Goal: Task Accomplishment & Management: Use online tool/utility

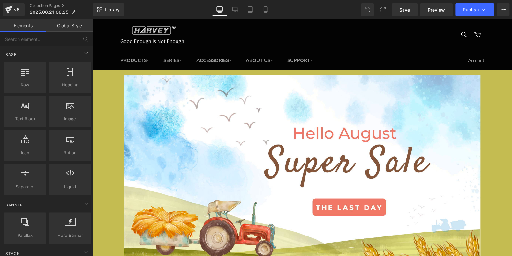
scroll to position [192, 0]
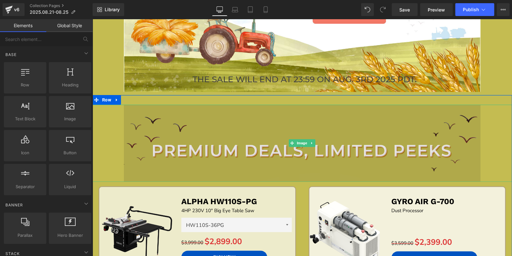
click at [352, 140] on img at bounding box center [302, 142] width 357 height 77
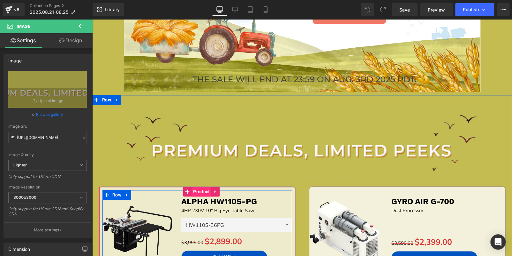
scroll to position [0, 0]
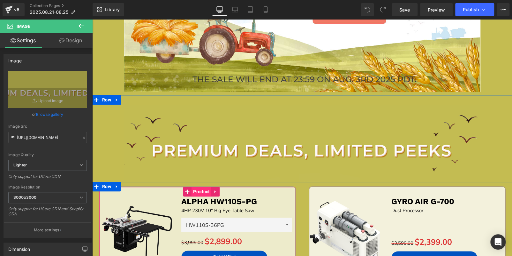
click at [194, 190] on span "Product" at bounding box center [202, 192] width 20 height 10
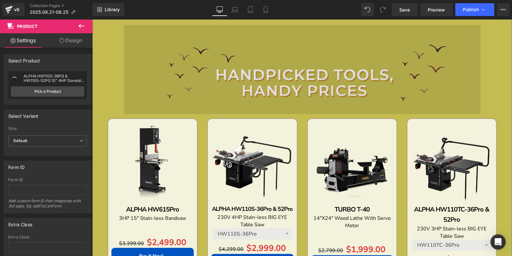
scroll to position [511, 0]
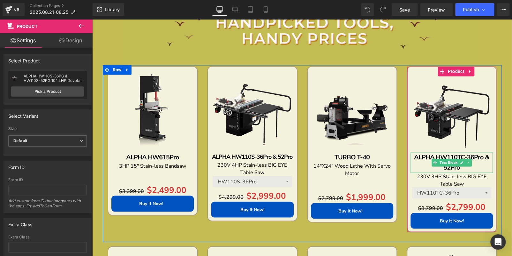
click at [478, 168] on p "ALPHA HW110TC-36Pro & 52Pro" at bounding box center [452, 162] width 82 height 20
click at [477, 168] on p "ALPHA HW110TC-36Pro & 52Pro" at bounding box center [452, 162] width 82 height 20
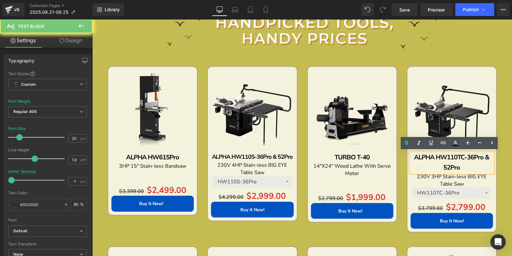
click at [477, 168] on p "ALPHA HW110TC-36Pro & 52Pro" at bounding box center [452, 162] width 82 height 20
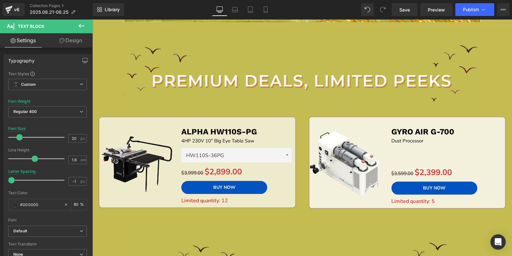
scroll to position [255, 0]
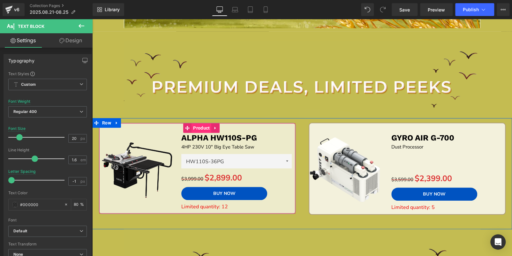
click at [193, 129] on span "Product" at bounding box center [202, 128] width 20 height 10
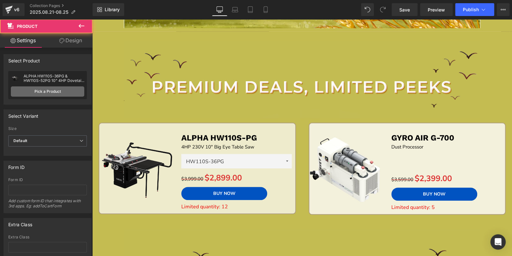
click at [66, 93] on link "Pick a Product" at bounding box center [47, 91] width 73 height 10
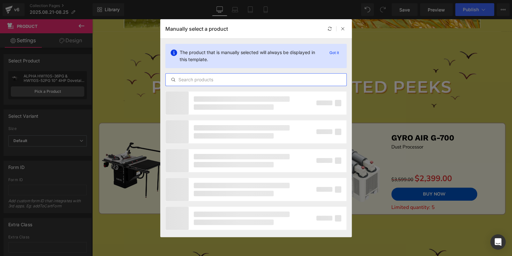
click at [190, 80] on input "text" at bounding box center [256, 80] width 181 height 8
paste input "2025.08.21-08.25"
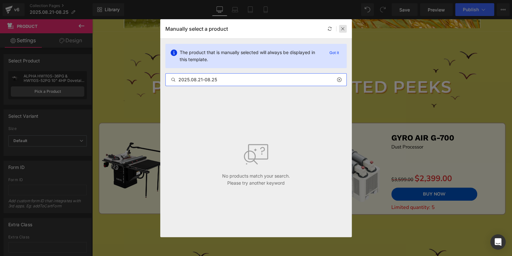
type input "2025.08.21-08.25"
click at [344, 28] on icon at bounding box center [343, 29] width 4 height 4
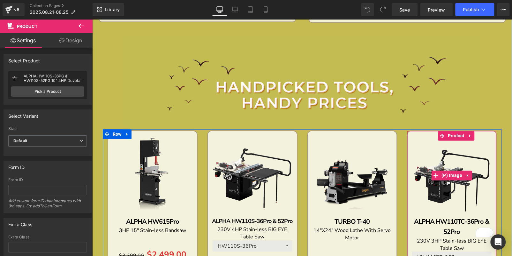
scroll to position [511, 0]
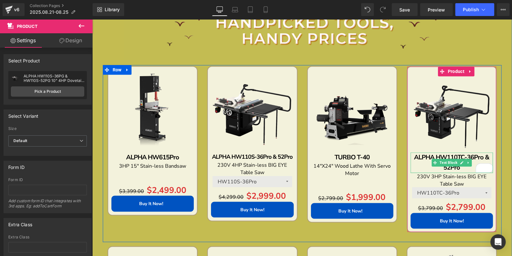
click at [463, 169] on p "ALPHA HW110TC-36Pro & 52Pro" at bounding box center [452, 162] width 82 height 20
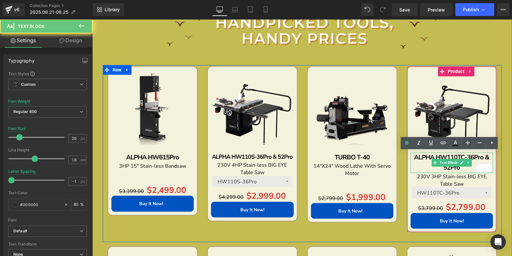
click at [463, 169] on p "ALPHA HW110TC-36Pro & 52Pro" at bounding box center [452, 162] width 82 height 20
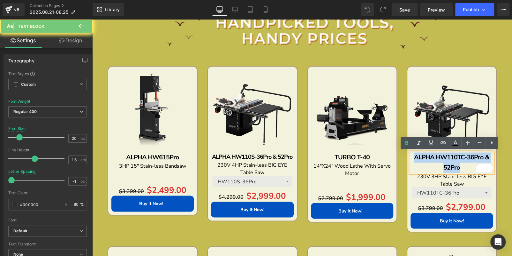
click at [463, 169] on p "ALPHA HW110TC-36Pro & 52Pro" at bounding box center [452, 162] width 82 height 20
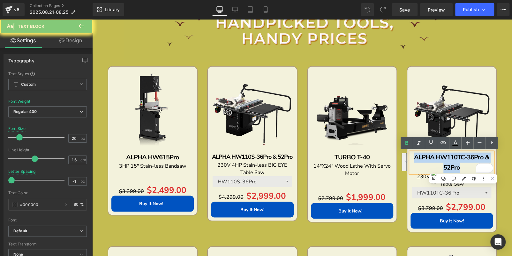
click at [463, 169] on p "ALPHA HW110TC-36Pro & 52Pro" at bounding box center [452, 162] width 82 height 20
copy b "ALPHA HW110TC-36Pro & 52Pro"
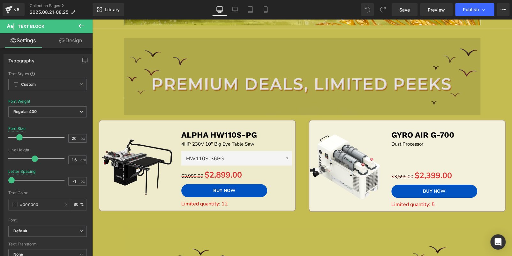
scroll to position [255, 0]
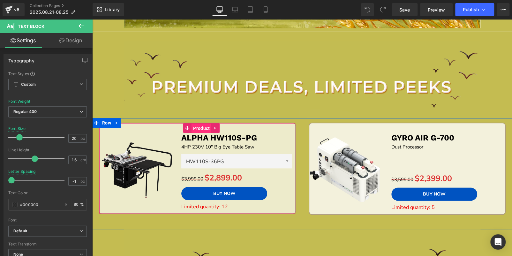
click at [194, 128] on span "Product" at bounding box center [202, 128] width 20 height 10
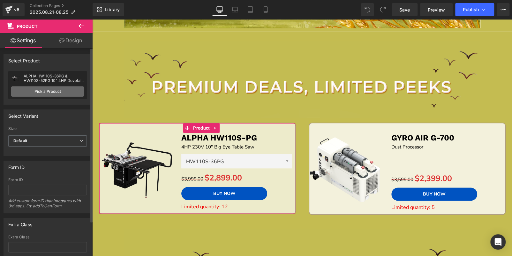
click at [62, 92] on link "Pick a Product" at bounding box center [47, 91] width 73 height 10
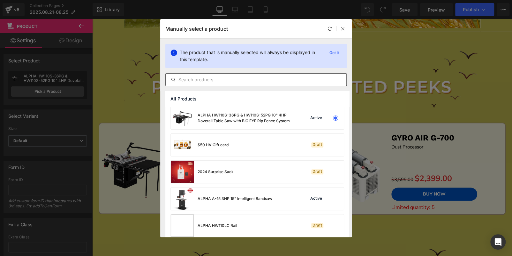
click at [197, 76] on input "text" at bounding box center [256, 80] width 181 height 8
paste input "ALPHA HW110TC-36Pro & 52Pro"
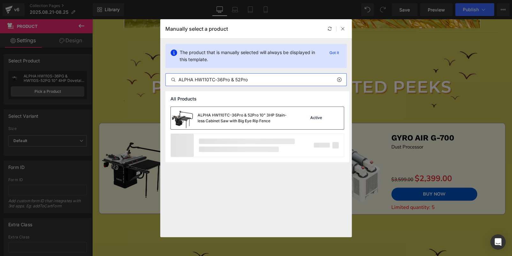
type input "ALPHA HW110TC-36Pro & 52Pro"
click at [243, 114] on div "ALPHA HW110TC-36Pro & 52Pro 10" 3HP Stain-less Cabinet Saw with Big Eye Rip Fen…" at bounding box center [246, 117] width 96 height 11
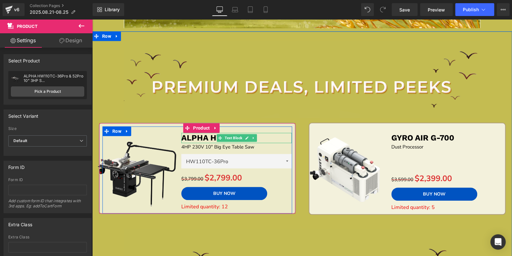
click at [274, 136] on p "ALPHA HW110S-PG" at bounding box center [236, 138] width 111 height 11
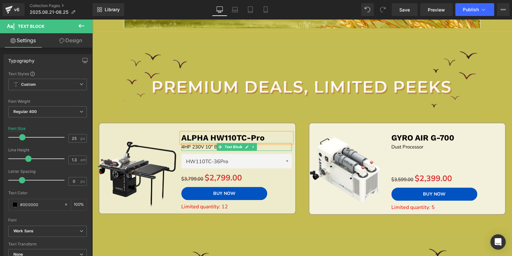
click at [181, 146] on p "4HP 230V 10" Big Eye Table Saw" at bounding box center [236, 147] width 111 height 8
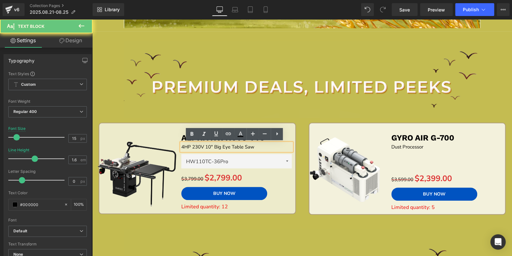
click at [181, 146] on p "4HP 230V 10" Big Eye Table Saw" at bounding box center [236, 147] width 111 height 8
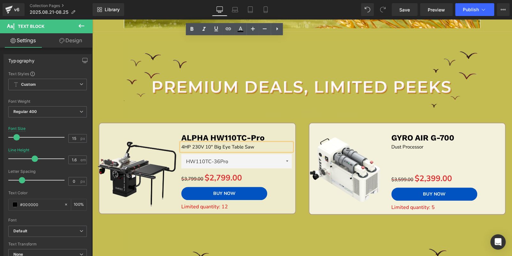
scroll to position [479, 0]
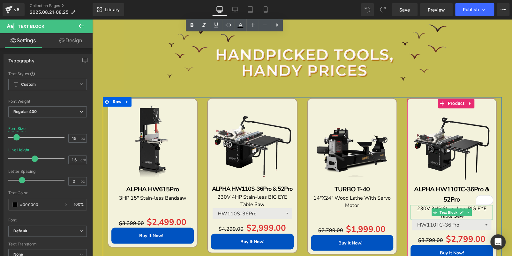
click at [478, 213] on p "230V 3HP Stain-less BIG EYE Table Saw" at bounding box center [452, 211] width 82 height 14
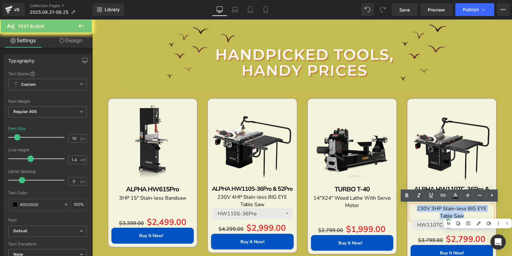
copy span "230V 3HP Stain-less BIG EYE Table Saw"
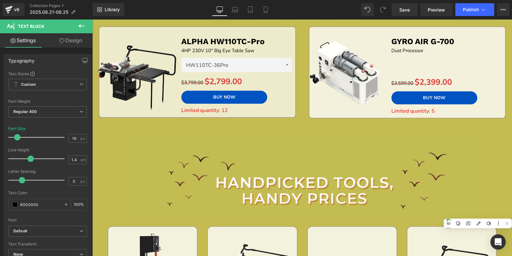
scroll to position [319, 0]
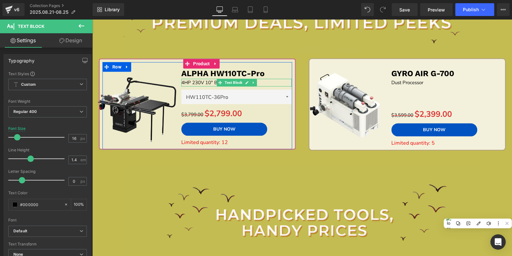
click at [270, 83] on p "4HP 230V 10" Big Eye Table Saw" at bounding box center [236, 83] width 111 height 8
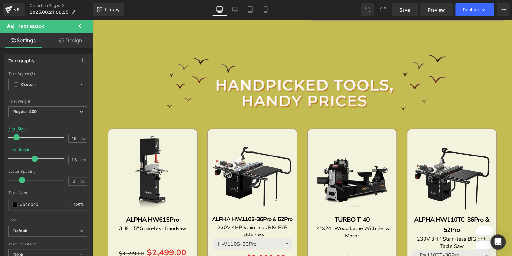
scroll to position [479, 0]
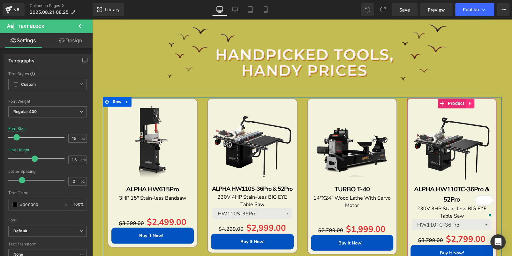
click at [468, 104] on icon at bounding box center [470, 103] width 4 height 5
click at [472, 104] on icon at bounding box center [474, 103] width 4 height 4
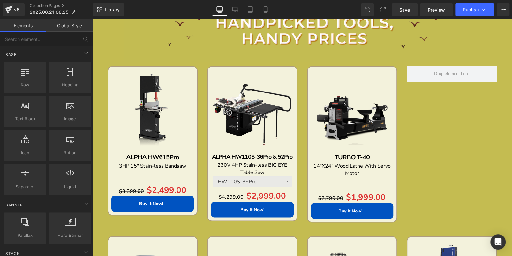
scroll to position [639, 0]
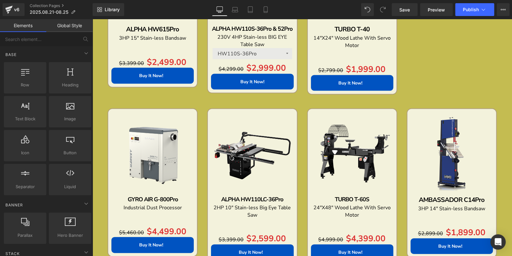
click at [445, 119] on img at bounding box center [452, 153] width 82 height 82
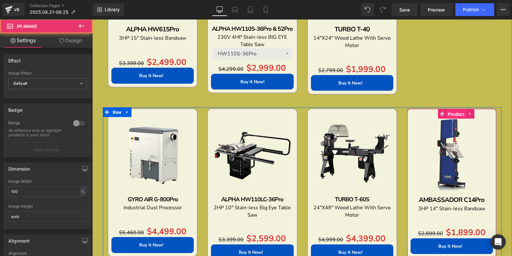
click at [454, 112] on span "Product" at bounding box center [457, 114] width 20 height 10
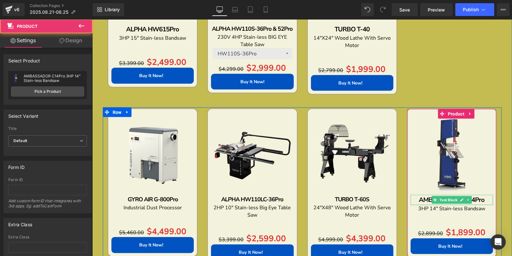
click at [483, 196] on p "AMBASSADOR C14Pro" at bounding box center [452, 199] width 82 height 10
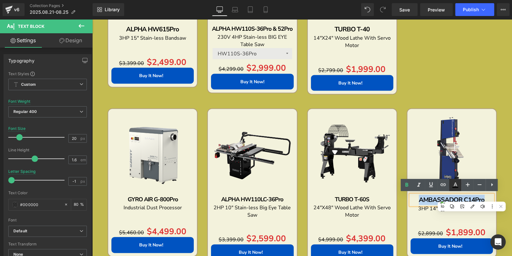
copy b "AMBASSADOR C14Pro"
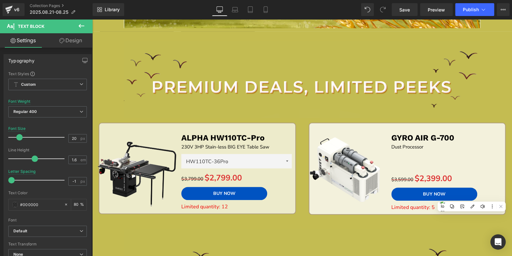
scroll to position [287, 0]
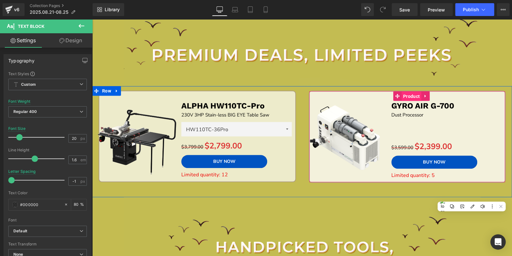
click at [409, 96] on span "Product" at bounding box center [412, 96] width 20 height 10
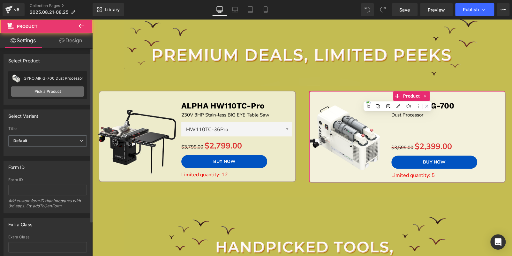
click at [52, 92] on link "Pick a Product" at bounding box center [47, 91] width 73 height 10
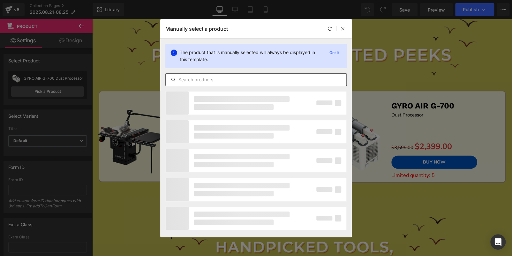
click at [232, 77] on input "text" at bounding box center [256, 80] width 181 height 8
paste input "AMBASSADOR C14Pro"
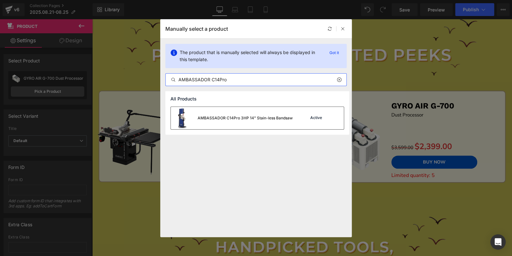
type input "AMBASSADOR C14Pro"
drag, startPoint x: 261, startPoint y: 117, endPoint x: 182, endPoint y: 101, distance: 80.5
click at [261, 117] on div "AMBASSADOR C14Pro 3HP 14" Stain-less Bandsaw" at bounding box center [245, 118] width 95 height 6
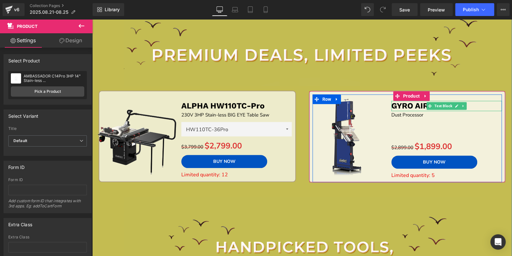
click at [475, 105] on p "GYRO AIR G-700" at bounding box center [447, 106] width 111 height 11
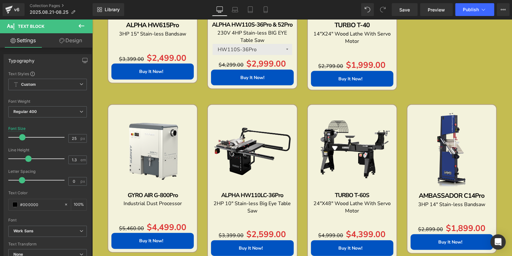
scroll to position [702, 0]
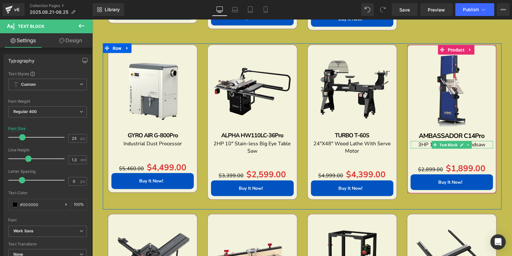
click at [483, 143] on span "3HP 14" Stain-less Bandsaw" at bounding box center [451, 144] width 67 height 7
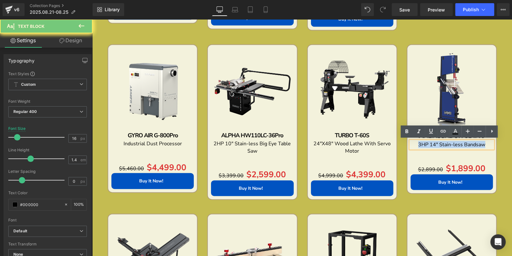
click at [483, 143] on span "3HP 14" Stain-less Bandsaw" at bounding box center [451, 144] width 67 height 7
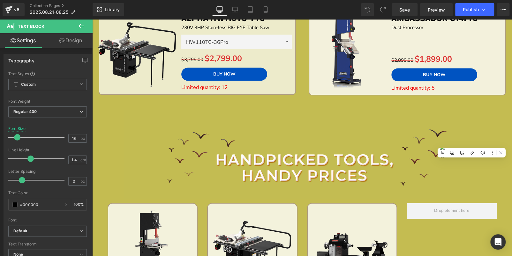
scroll to position [351, 0]
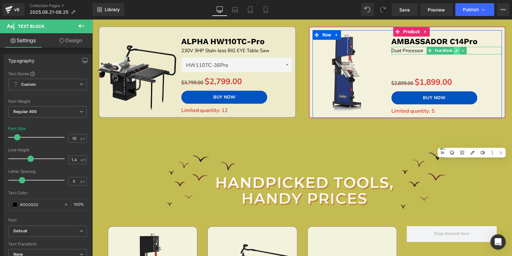
click at [455, 49] on icon at bounding box center [457, 51] width 4 height 4
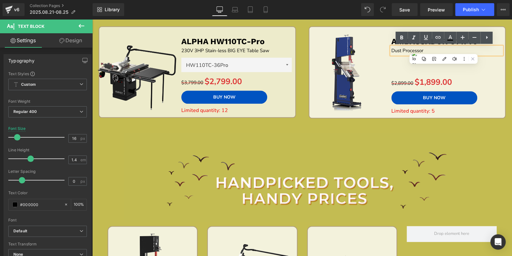
click at [449, 51] on p "Dust Processor" at bounding box center [447, 51] width 111 height 8
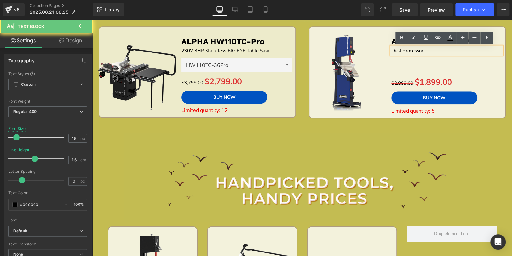
click at [449, 51] on p "Dust Processor" at bounding box center [447, 51] width 111 height 8
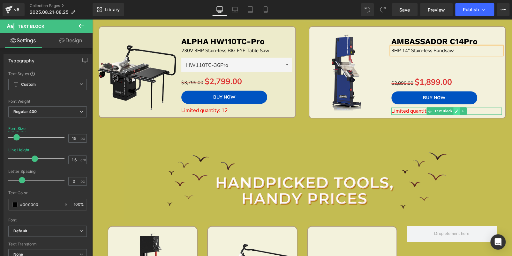
click at [455, 109] on icon at bounding box center [456, 110] width 3 height 3
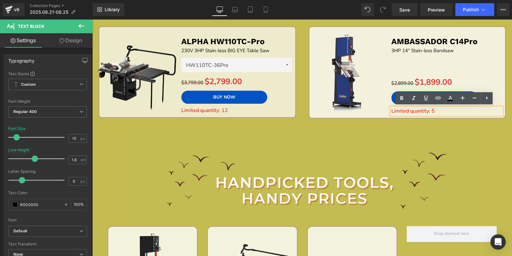
click at [455, 109] on p "Limited quantity: 5" at bounding box center [447, 110] width 111 height 7
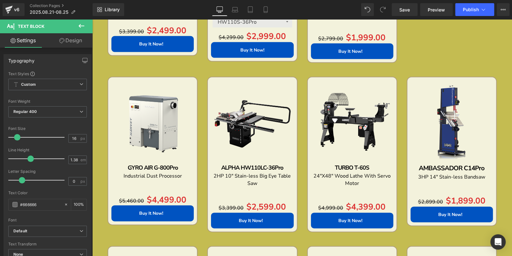
scroll to position [671, 0]
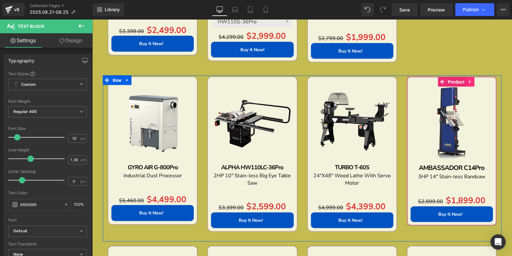
click at [471, 84] on link at bounding box center [470, 82] width 8 height 10
click at [474, 82] on link at bounding box center [474, 82] width 8 height 10
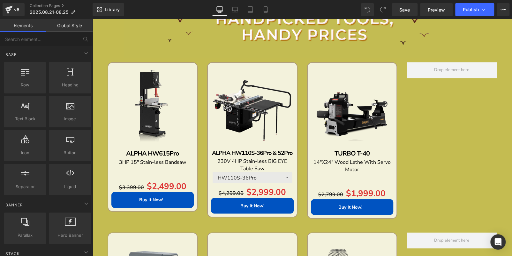
scroll to position [479, 0]
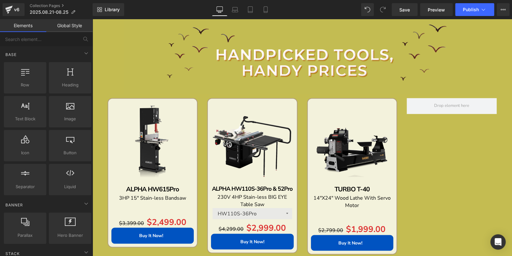
click at [262, 139] on div "Sale Off (P) Image" at bounding box center [252, 143] width 82 height 82
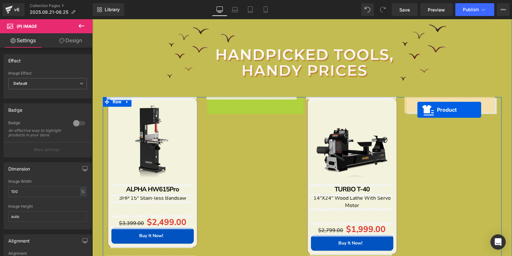
drag, startPoint x: 240, startPoint y: 105, endPoint x: 417, endPoint y: 110, distance: 178.0
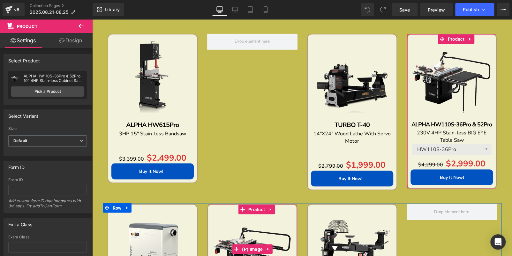
scroll to position [543, 0]
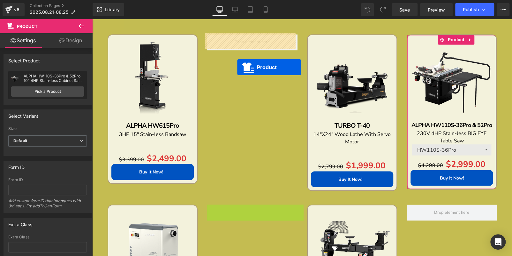
drag, startPoint x: 240, startPoint y: 202, endPoint x: 234, endPoint y: 63, distance: 139.0
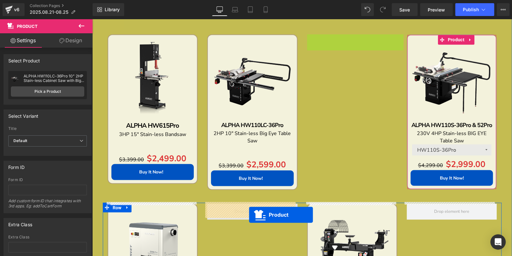
drag, startPoint x: 340, startPoint y: 41, endPoint x: 249, endPoint y: 214, distance: 195.6
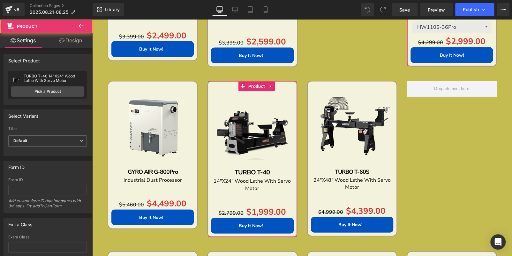
scroll to position [511, 0]
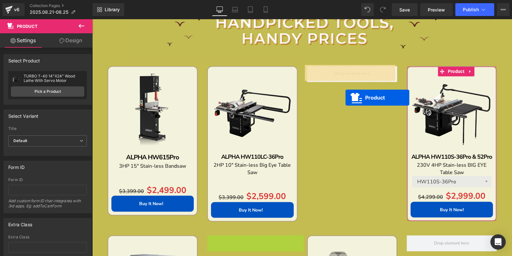
drag, startPoint x: 239, startPoint y: 239, endPoint x: 344, endPoint y: 85, distance: 186.8
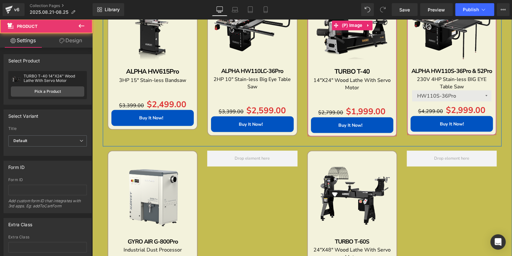
scroll to position [639, 0]
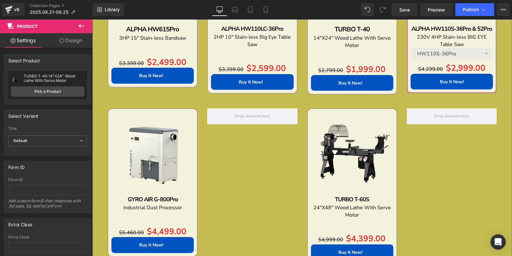
click at [231, 146] on div "Sale Off (P) Image GYRO AIR G-800Pro Text Block Industrial Dust Processor Text …" at bounding box center [302, 190] width 399 height 166
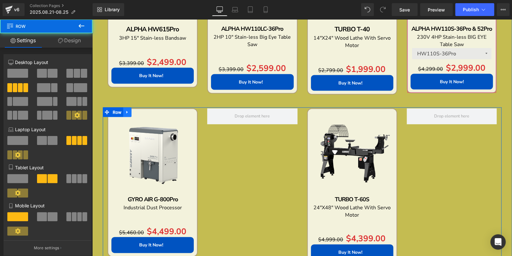
click at [126, 111] on icon at bounding box center [126, 112] width 1 height 3
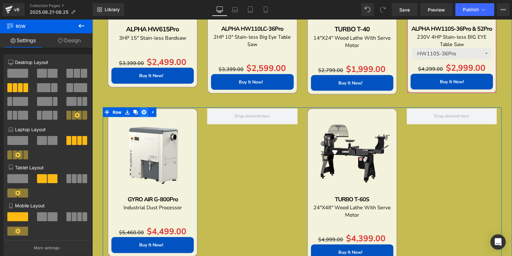
click at [142, 110] on icon at bounding box center [144, 112] width 4 height 4
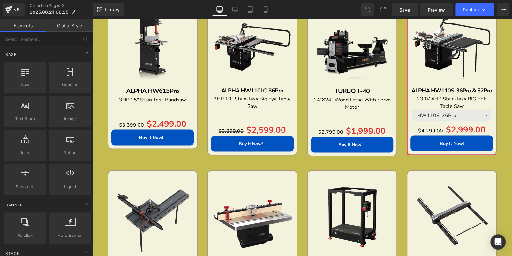
scroll to position [575, 0]
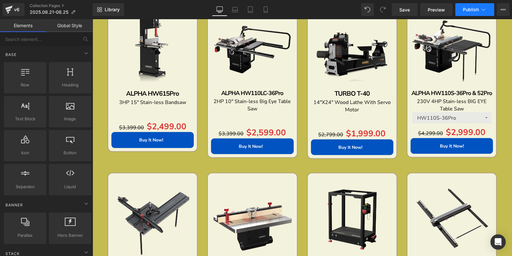
click at [465, 12] on span "Publish" at bounding box center [471, 9] width 16 height 5
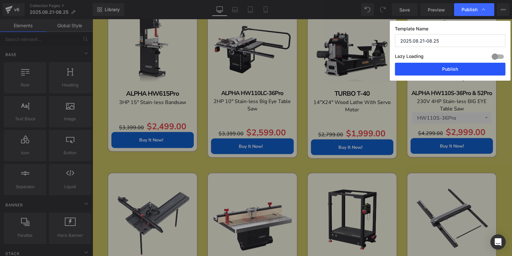
click at [453, 69] on button "Publish" at bounding box center [450, 69] width 111 height 13
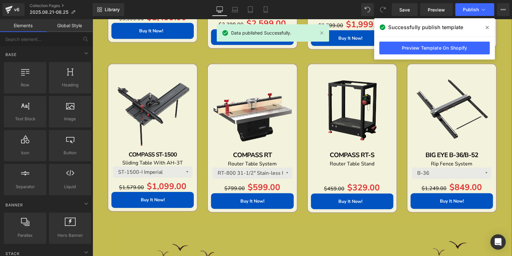
scroll to position [543, 0]
